Goal: Information Seeking & Learning: Learn about a topic

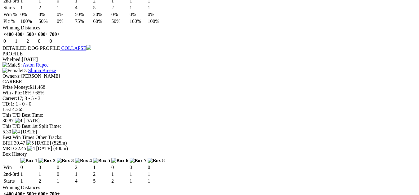
scroll to position [756, 0]
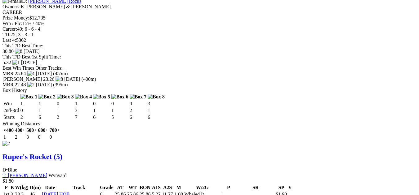
scroll to position [880, 0]
